Goal: Transaction & Acquisition: Purchase product/service

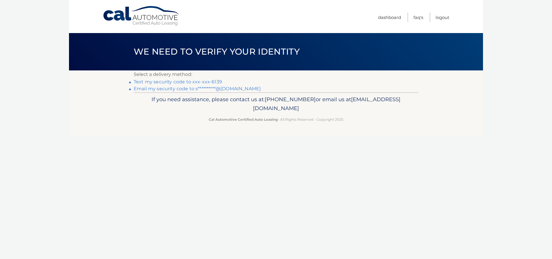
click at [141, 82] on link "Text my security code to xxx-xxx-6139" at bounding box center [178, 81] width 88 height 5
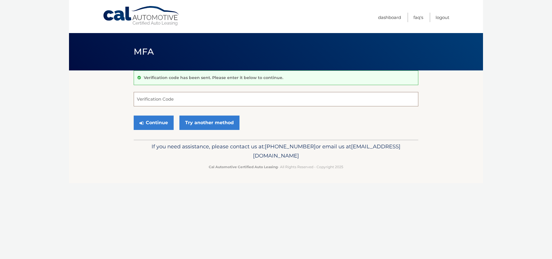
click at [175, 98] on input "Verification Code" at bounding box center [276, 99] width 285 height 14
type input "994291"
click at [134, 116] on button "Continue" at bounding box center [154, 123] width 40 height 14
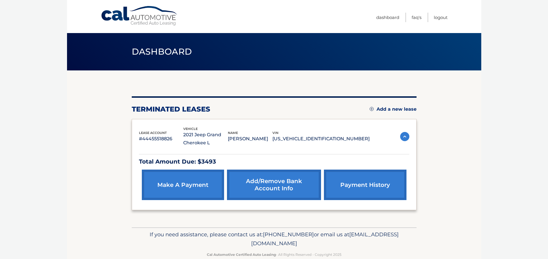
click at [200, 190] on link "make a payment" at bounding box center [183, 185] width 82 height 30
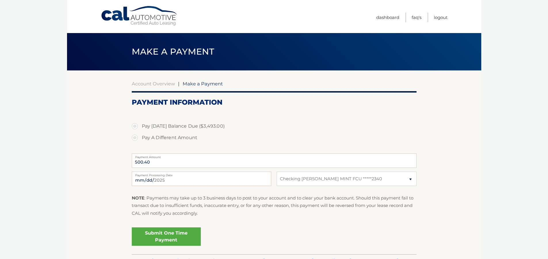
select select "MDQ0M2IzNGMtY2U4Yi00YzBhLTlmMGMtMTg4MTc0NzJhMTEw"
drag, startPoint x: 157, startPoint y: 166, endPoint x: 111, endPoint y: 166, distance: 45.7
click at [111, 166] on section "Account Overview | Make a Payment Payment Information Pay Today's Balance Due (…" at bounding box center [274, 162] width 414 height 184
click at [177, 164] on input "500.40" at bounding box center [274, 161] width 285 height 14
click at [135, 138] on label "Pay A Different Amount" at bounding box center [274, 138] width 285 height 12
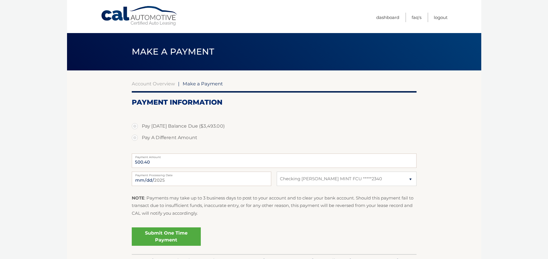
click at [135, 138] on input "Pay A Different Amount" at bounding box center [137, 136] width 6 height 9
radio input "true"
click at [163, 163] on input "Payment Amount" at bounding box center [274, 161] width 285 height 14
type input "400"
click at [182, 237] on link "Submit One Time Payment" at bounding box center [166, 237] width 69 height 18
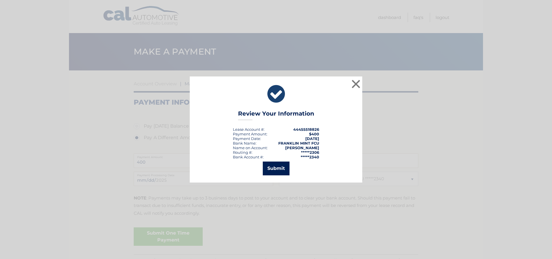
click at [270, 173] on button "Submit" at bounding box center [276, 169] width 27 height 14
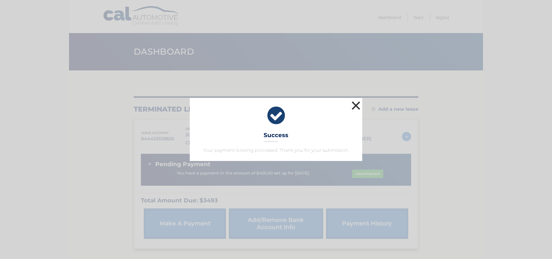
click at [354, 104] on button "×" at bounding box center [356, 106] width 12 height 12
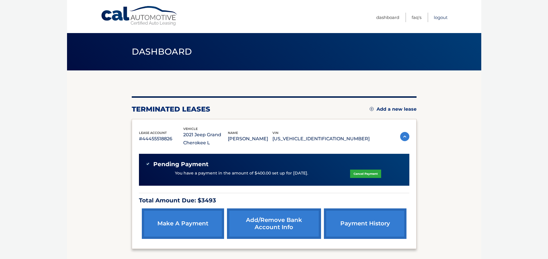
click at [434, 15] on link "Logout" at bounding box center [441, 17] width 14 height 9
click at [439, 15] on link "Logout" at bounding box center [441, 17] width 14 height 9
click at [438, 15] on link "Logout" at bounding box center [441, 17] width 14 height 9
